Goal: Find specific page/section: Find specific page/section

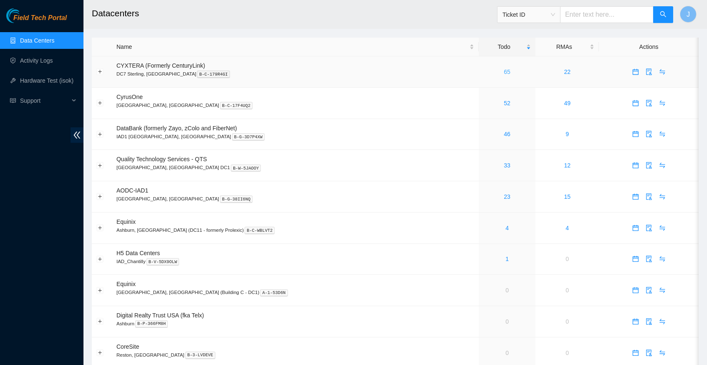
click at [504, 71] on link "65" at bounding box center [507, 71] width 7 height 7
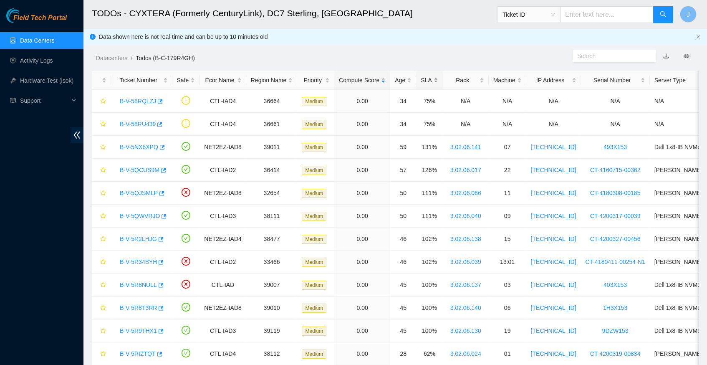
click at [438, 80] on div "SLA" at bounding box center [429, 80] width 17 height 9
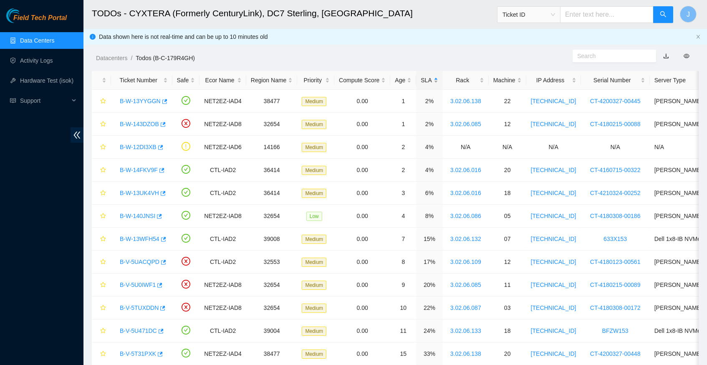
click at [438, 80] on div "SLA" at bounding box center [429, 80] width 17 height 9
